Goal: Obtain resource: Download file/media

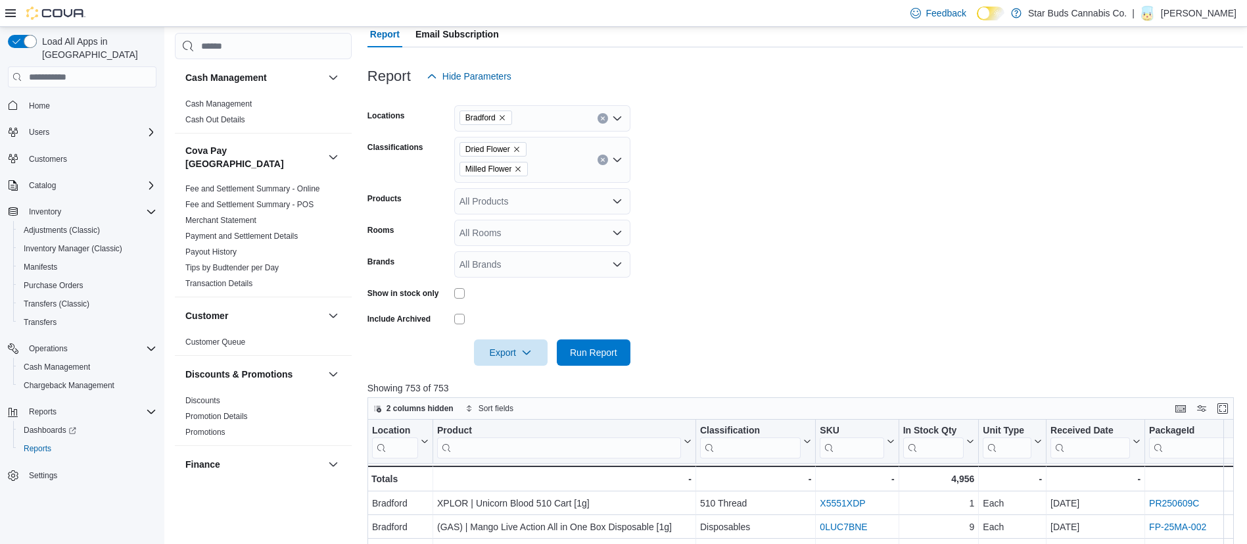
scroll to position [362, 0]
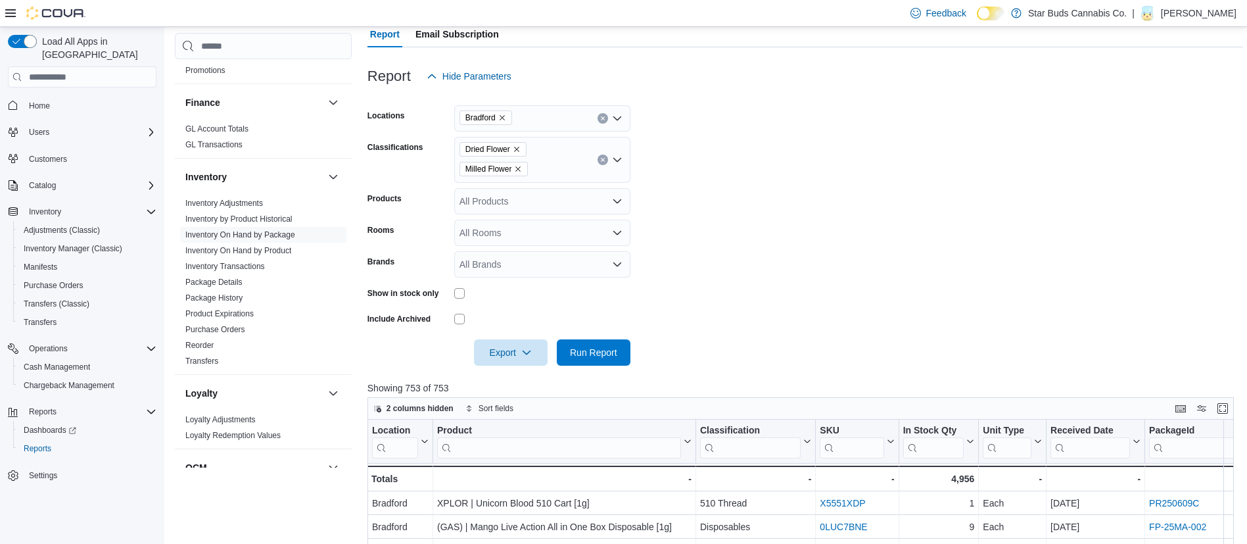
click at [212, 341] on link "Reorder" at bounding box center [199, 345] width 28 height 9
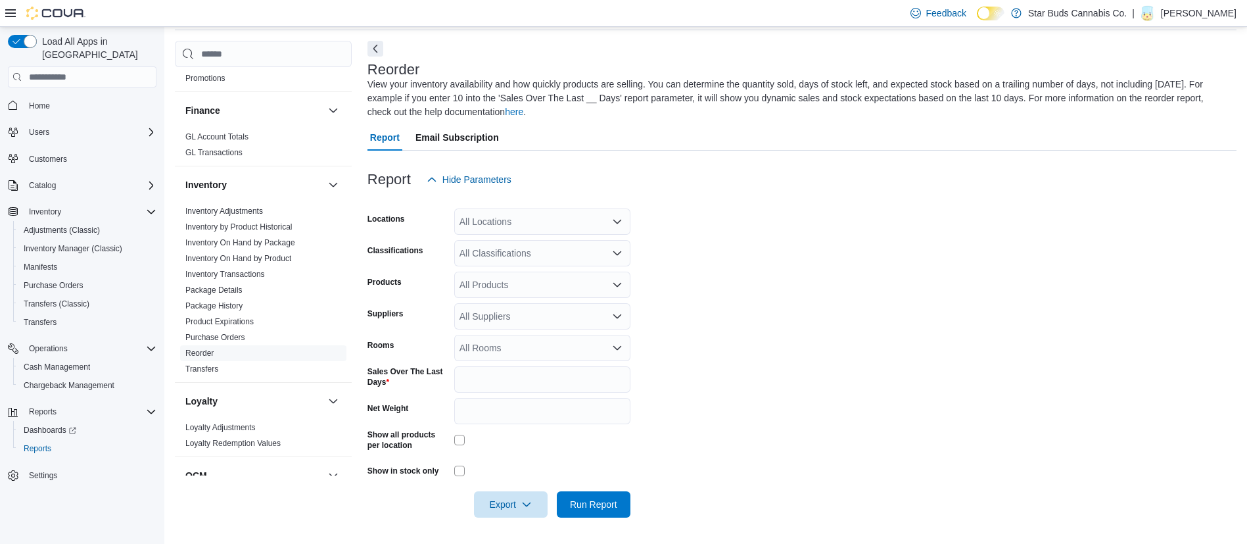
scroll to position [50, 0]
click at [505, 220] on div "All Locations" at bounding box center [542, 221] width 176 height 26
type input "***"
click at [508, 245] on span "Bradford" at bounding box center [507, 243] width 36 height 13
click at [755, 229] on form "Locations [GEOGRAPHIC_DATA] Classifications All Classifications Products All Pr…" at bounding box center [802, 355] width 869 height 325
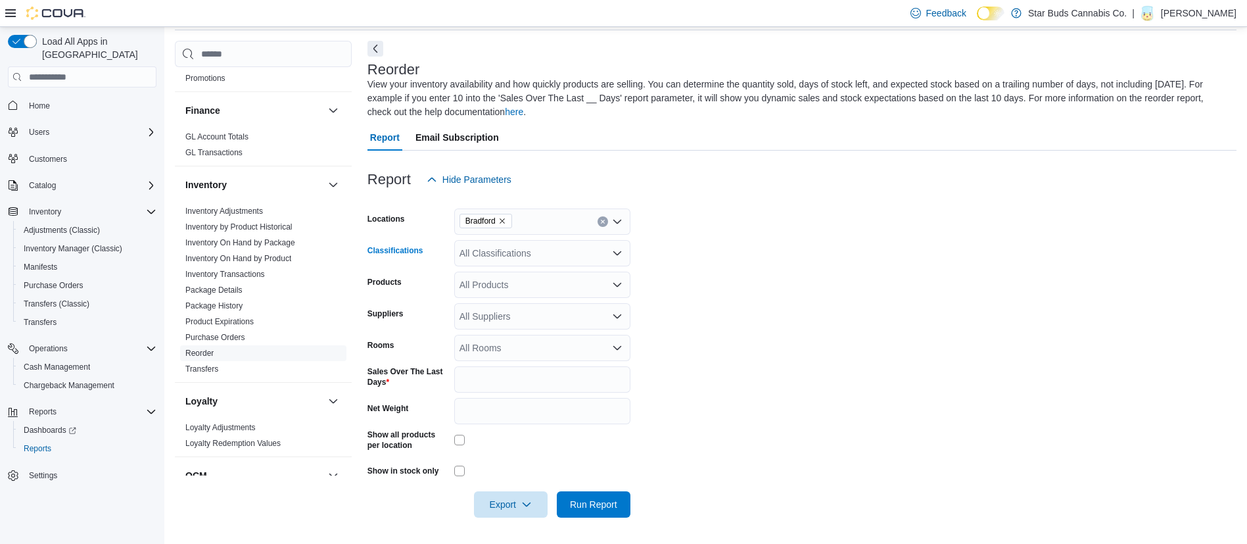
click at [556, 251] on div "All Classifications" at bounding box center [542, 253] width 176 height 26
type input "****"
click at [506, 276] on span "Cannabis" at bounding box center [502, 275] width 39 height 13
click at [732, 290] on form "Locations [GEOGRAPHIC_DATA] Classifications Cannabis Products All Products Supp…" at bounding box center [802, 355] width 869 height 325
click at [483, 385] on input "*" at bounding box center [542, 379] width 176 height 26
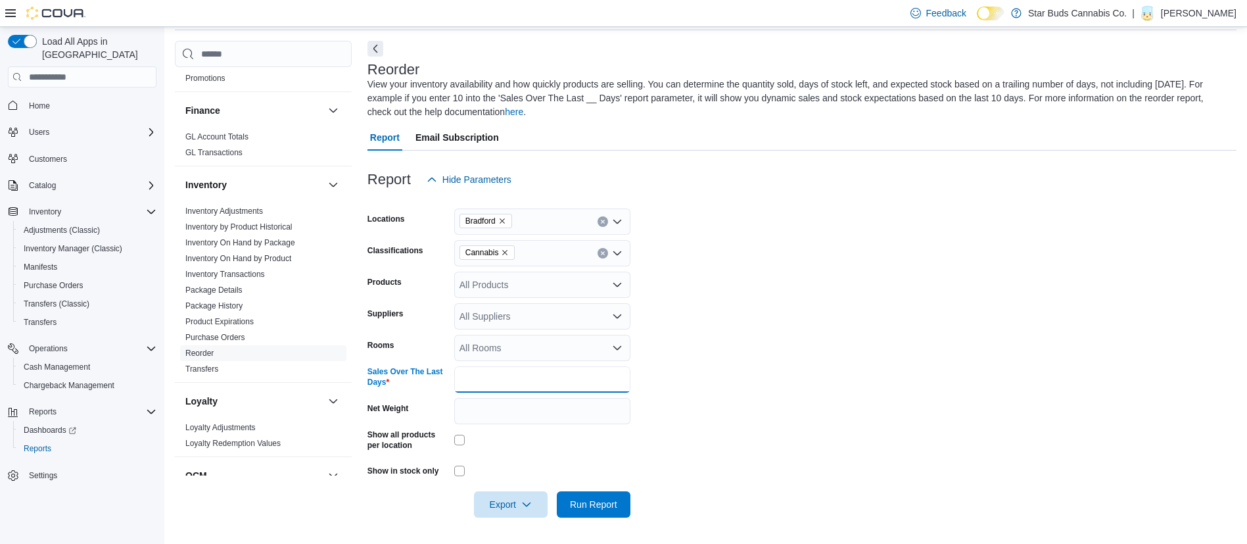
type input "**"
click at [508, 500] on span "Export" at bounding box center [511, 504] width 58 height 26
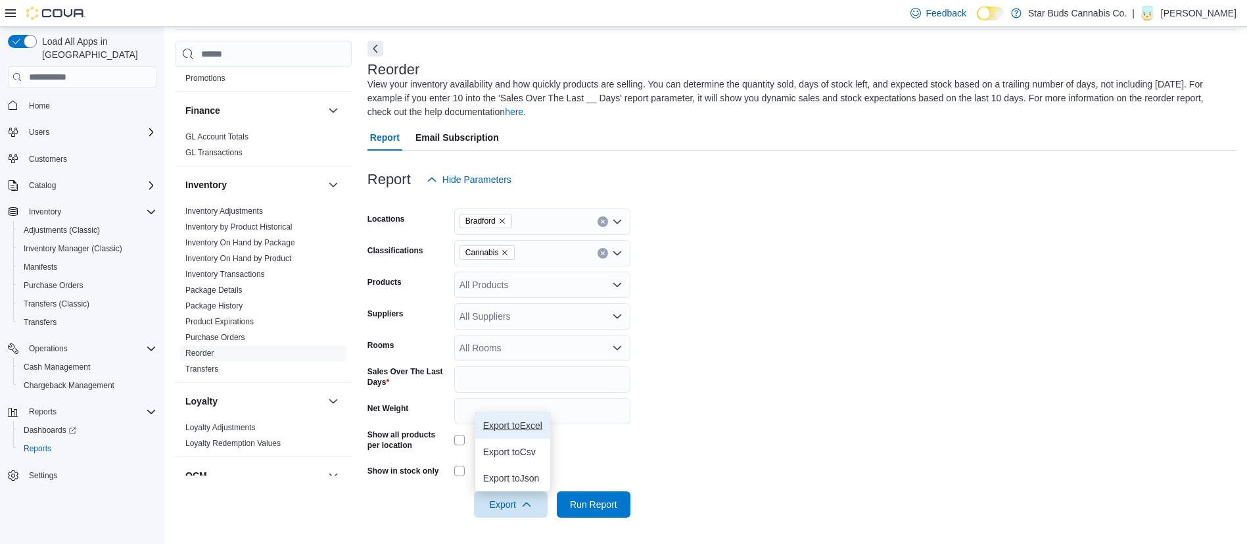
click at [500, 429] on span "Export to Excel" at bounding box center [512, 425] width 59 height 11
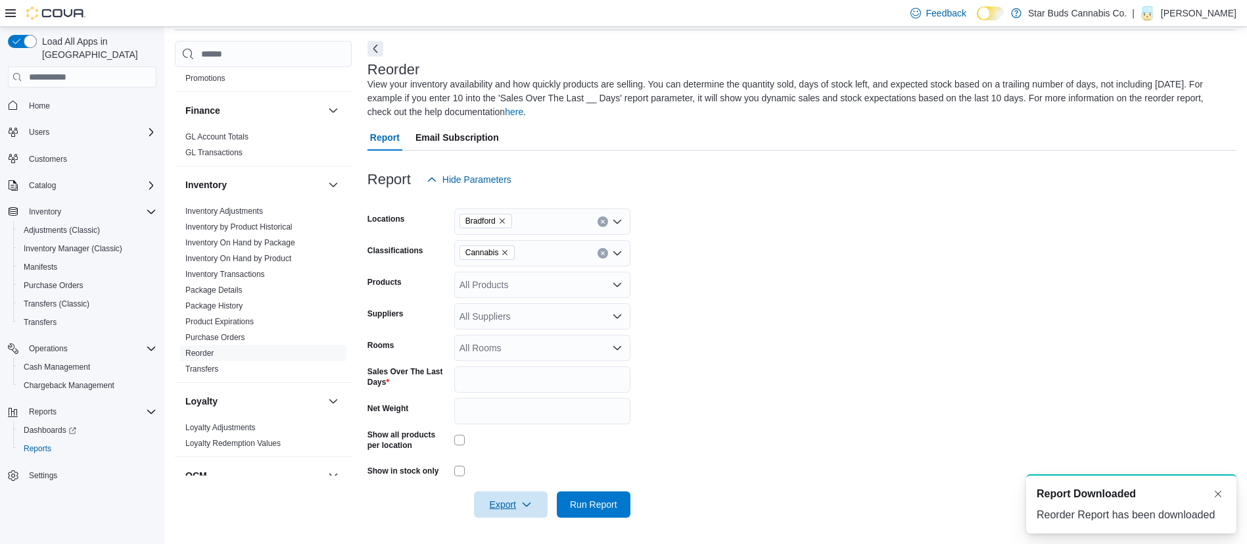
scroll to position [0, 0]
